Goal: Task Accomplishment & Management: Use online tool/utility

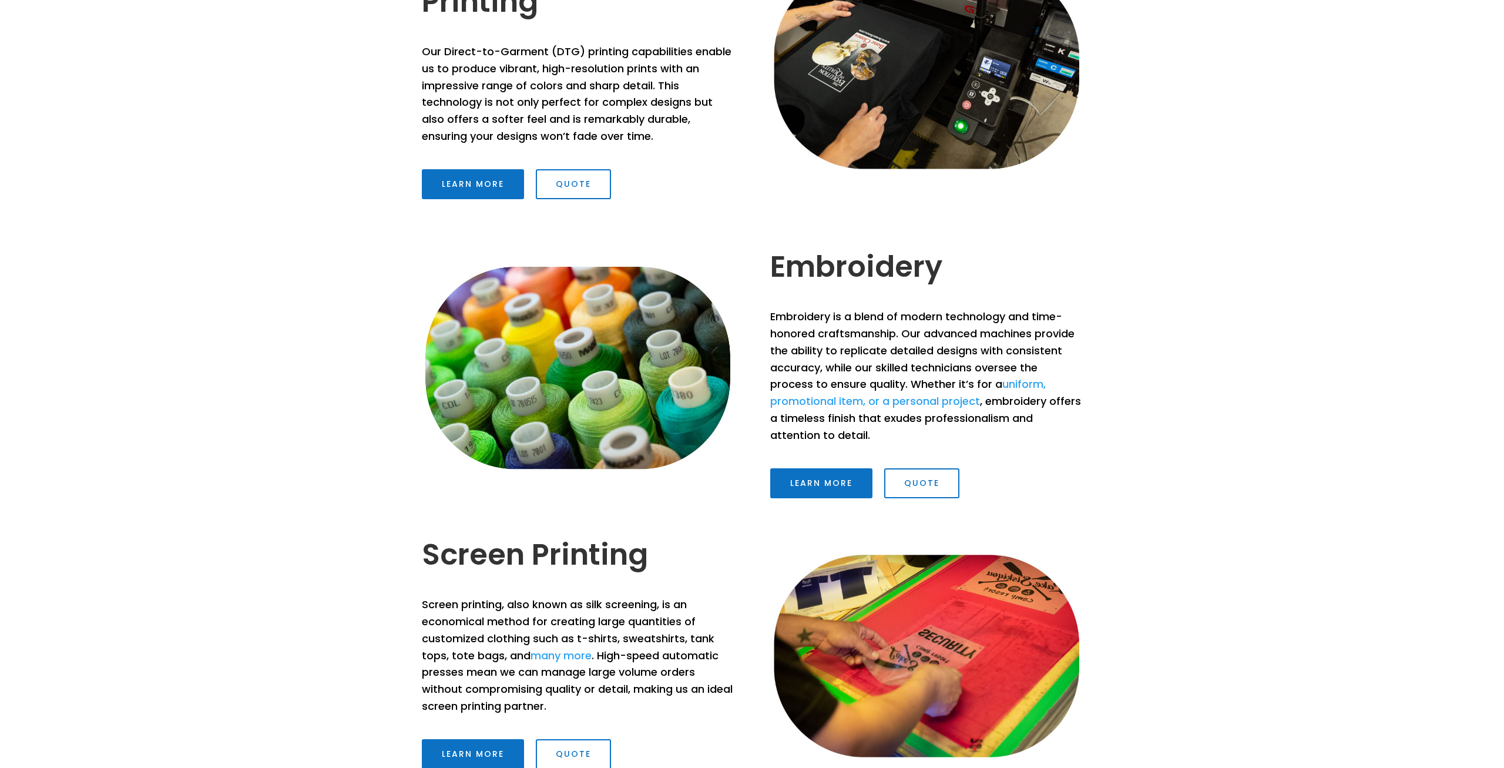
scroll to position [480, 0]
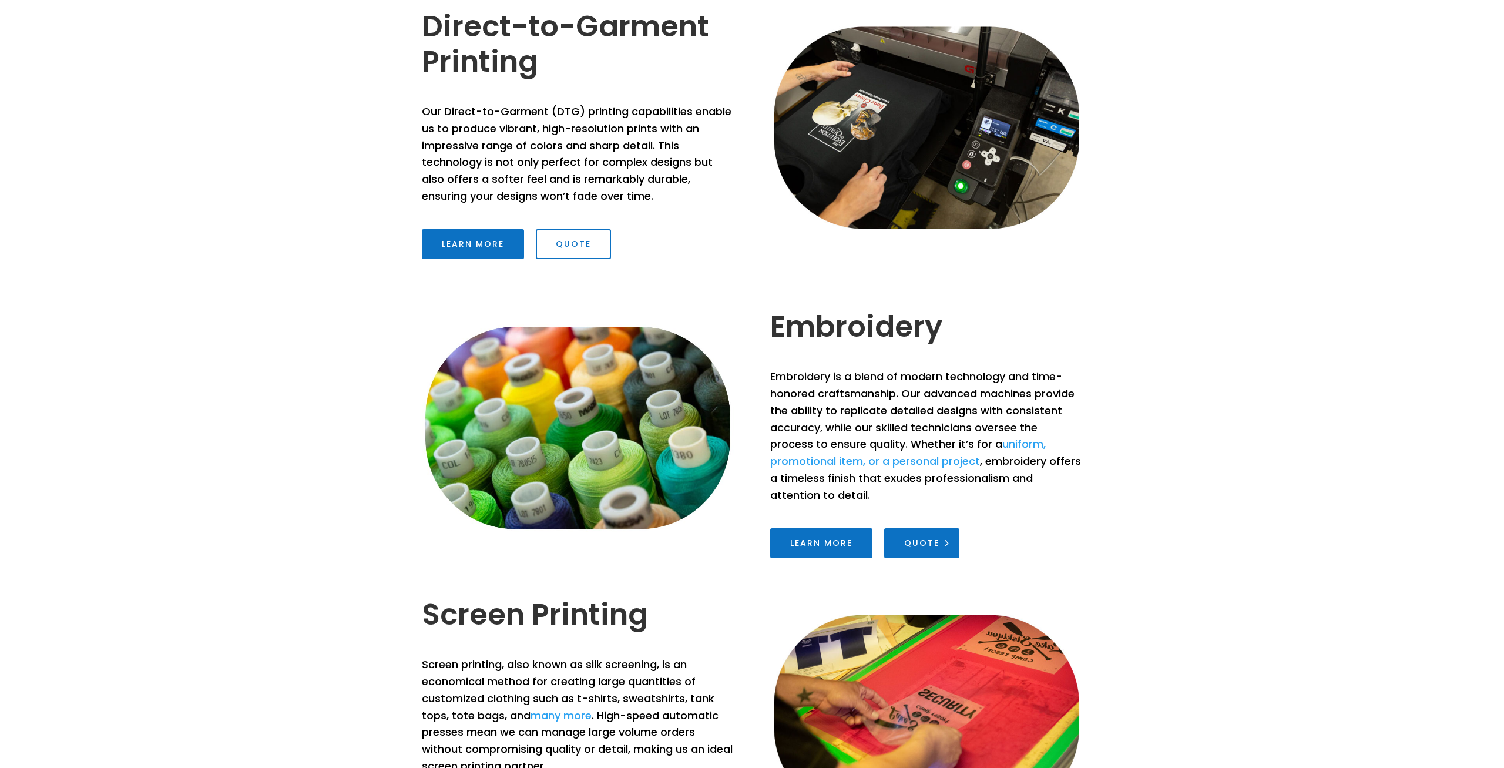
click at [946, 539] on link "Quote" at bounding box center [921, 543] width 75 height 31
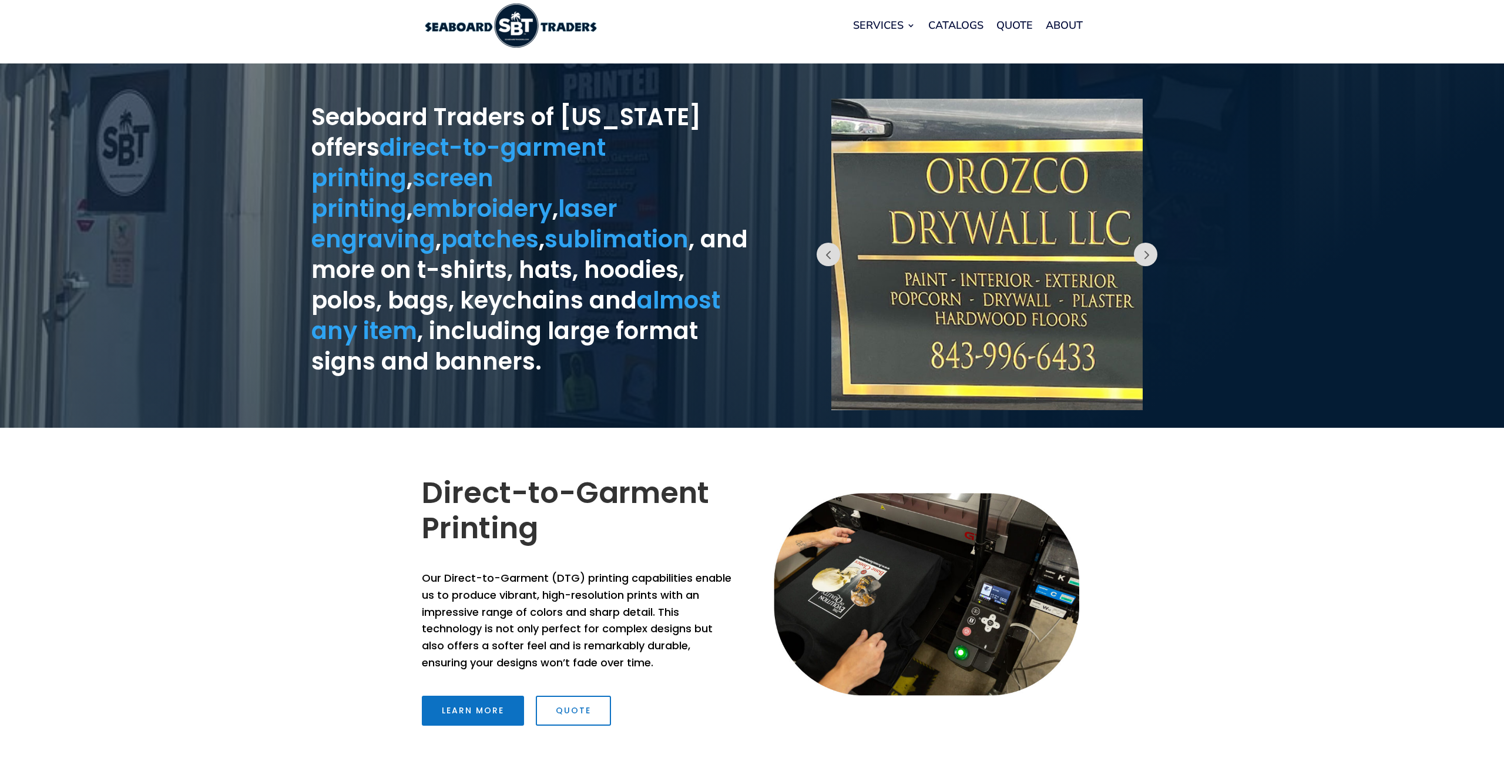
scroll to position [0, 0]
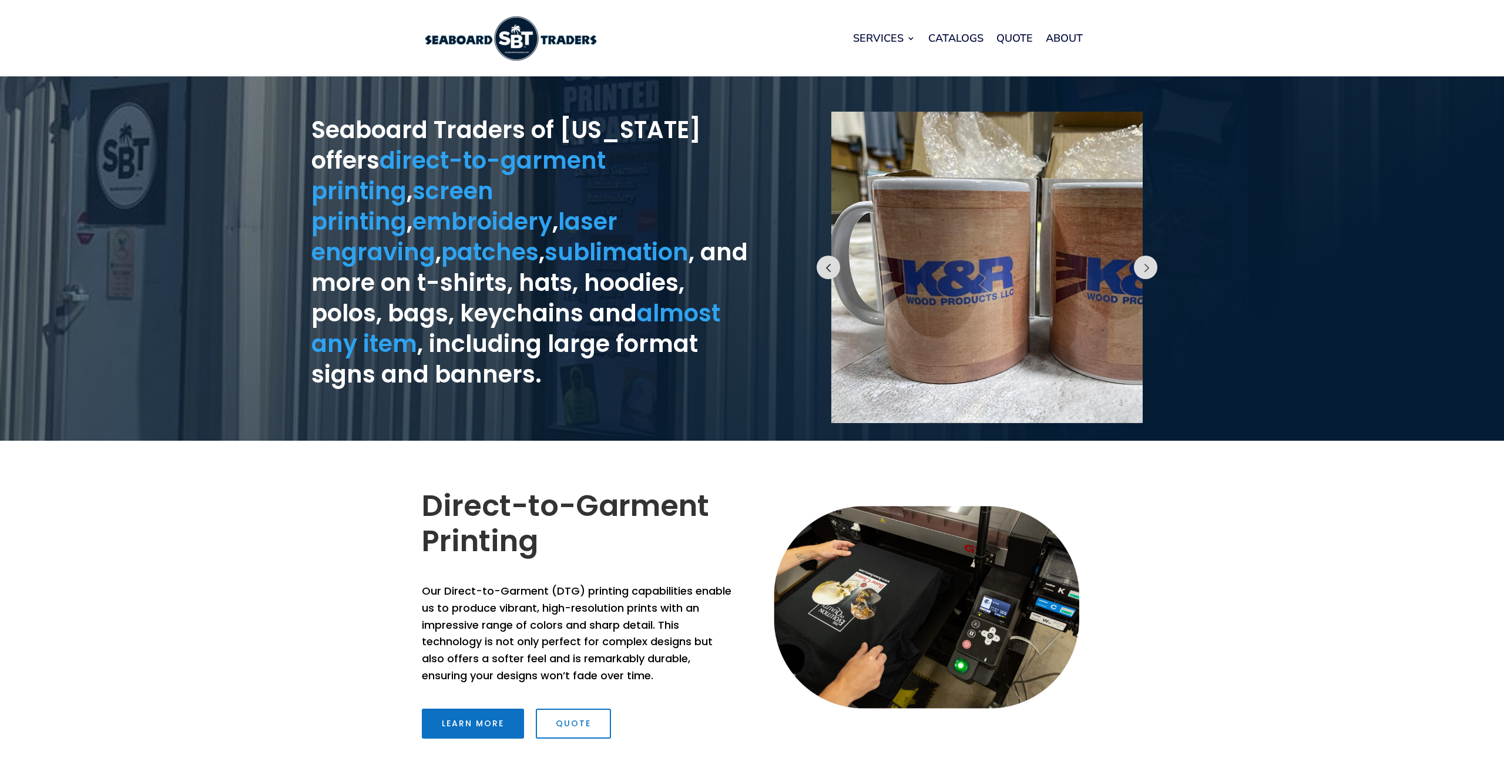
click at [825, 270] on button "Prev" at bounding box center [829, 268] width 24 height 24
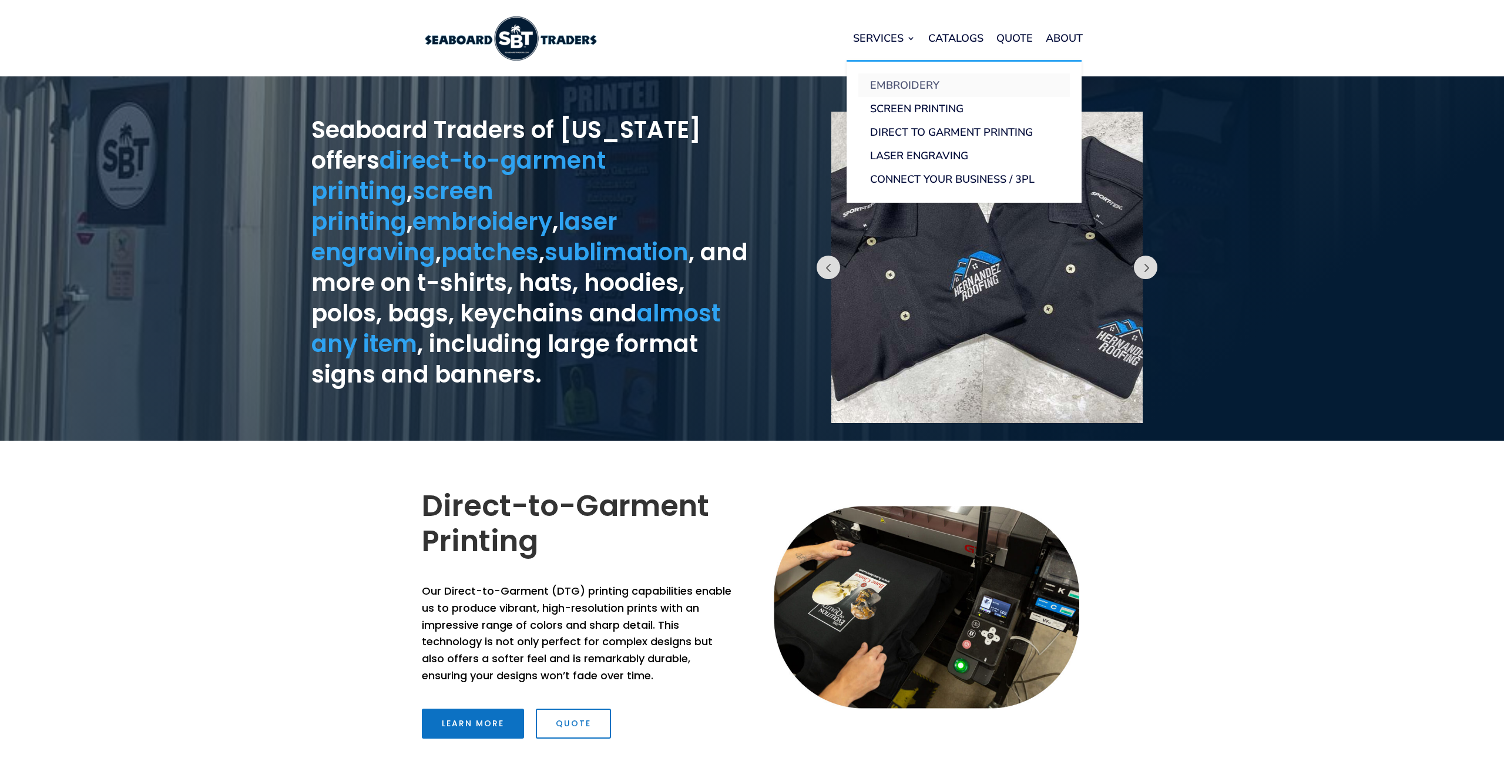
click at [906, 85] on link "Embroidery" at bounding box center [965, 85] width 212 height 24
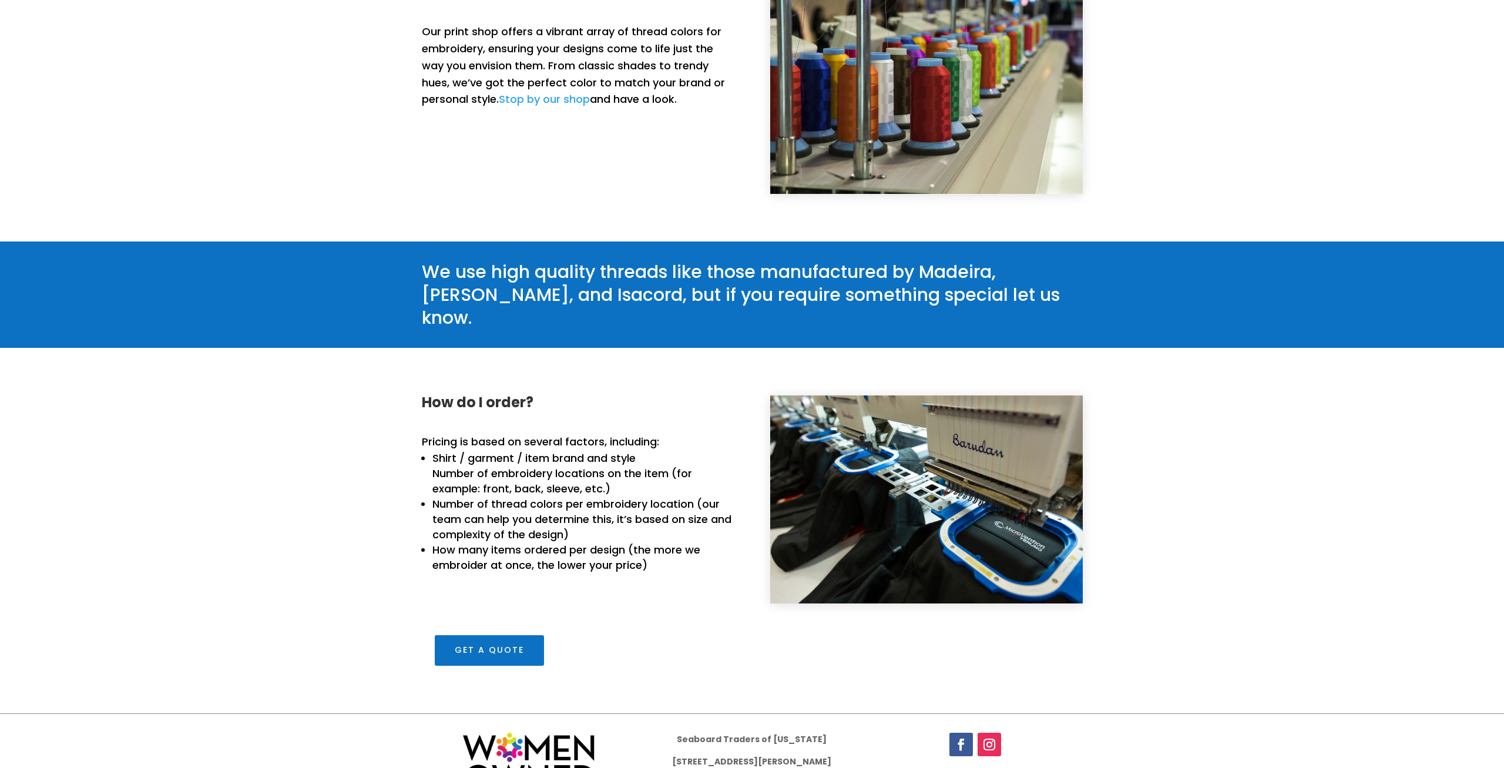
scroll to position [1225, 0]
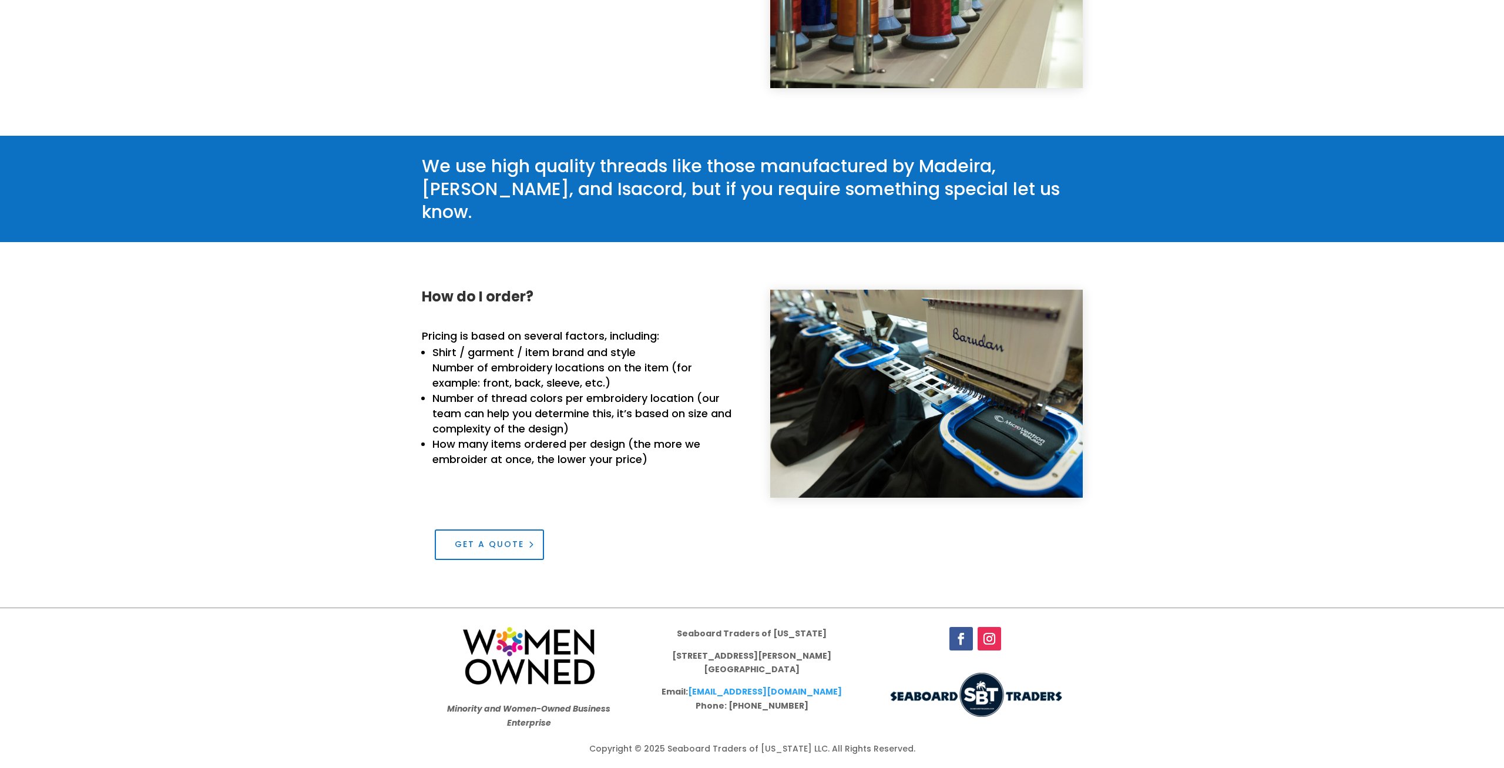
click at [519, 542] on link "Get a Quote" at bounding box center [489, 545] width 109 height 31
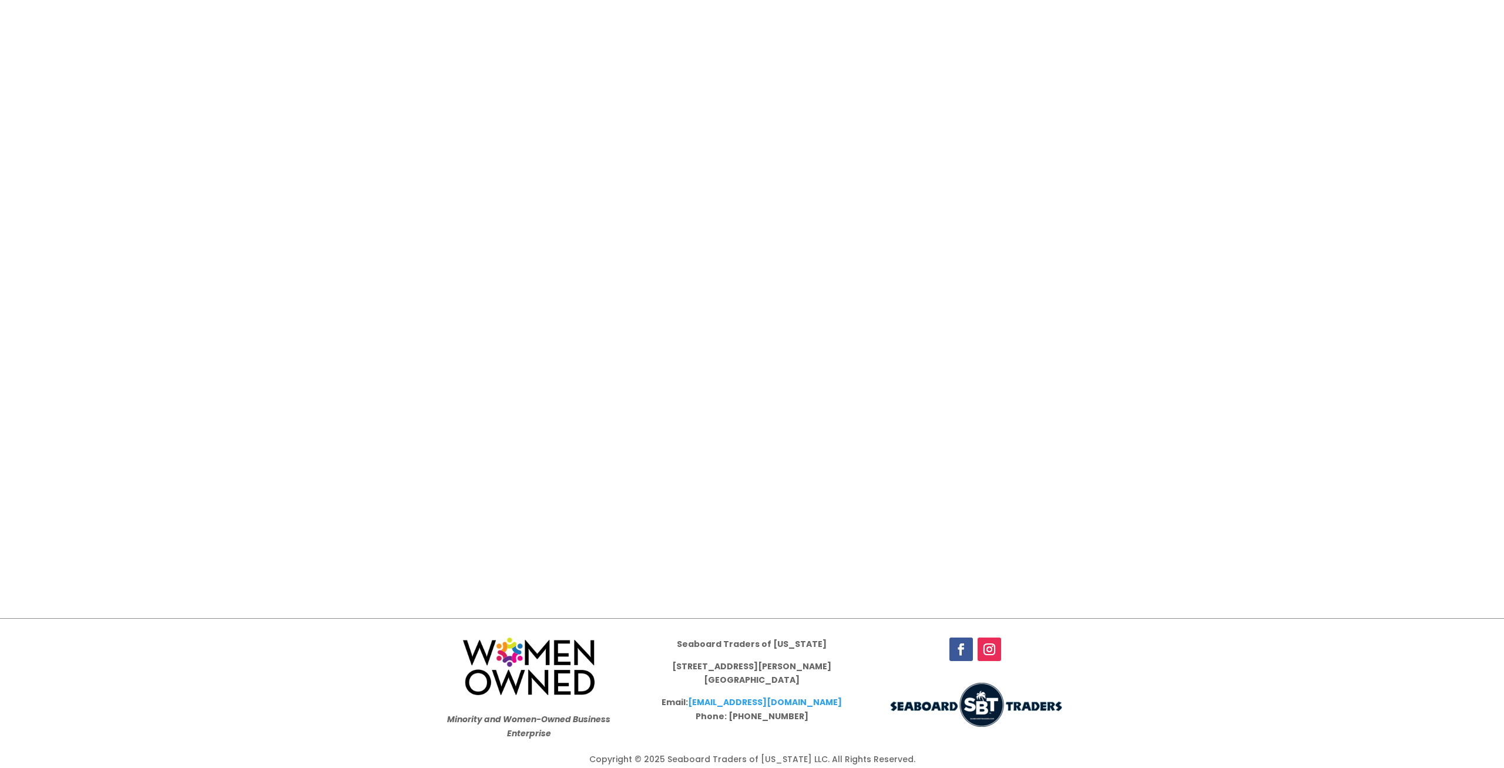
scroll to position [1218, 0]
